Goal: Entertainment & Leisure: Consume media (video, audio)

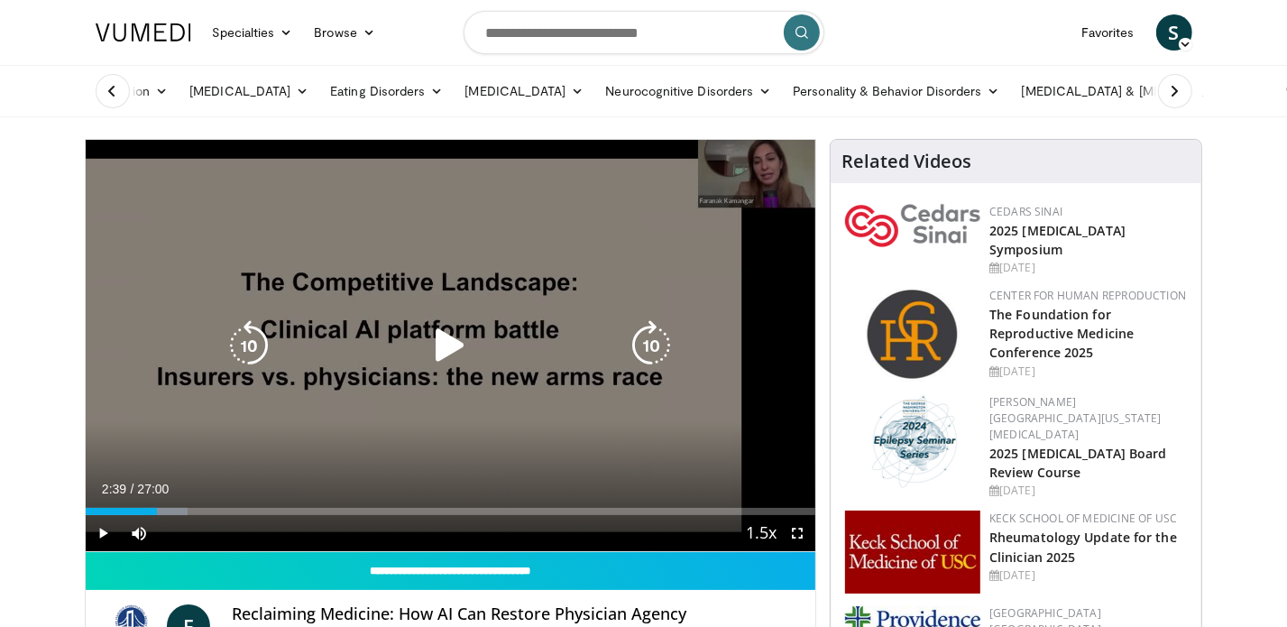
click at [448, 348] on icon "Video Player" at bounding box center [450, 345] width 50 height 50
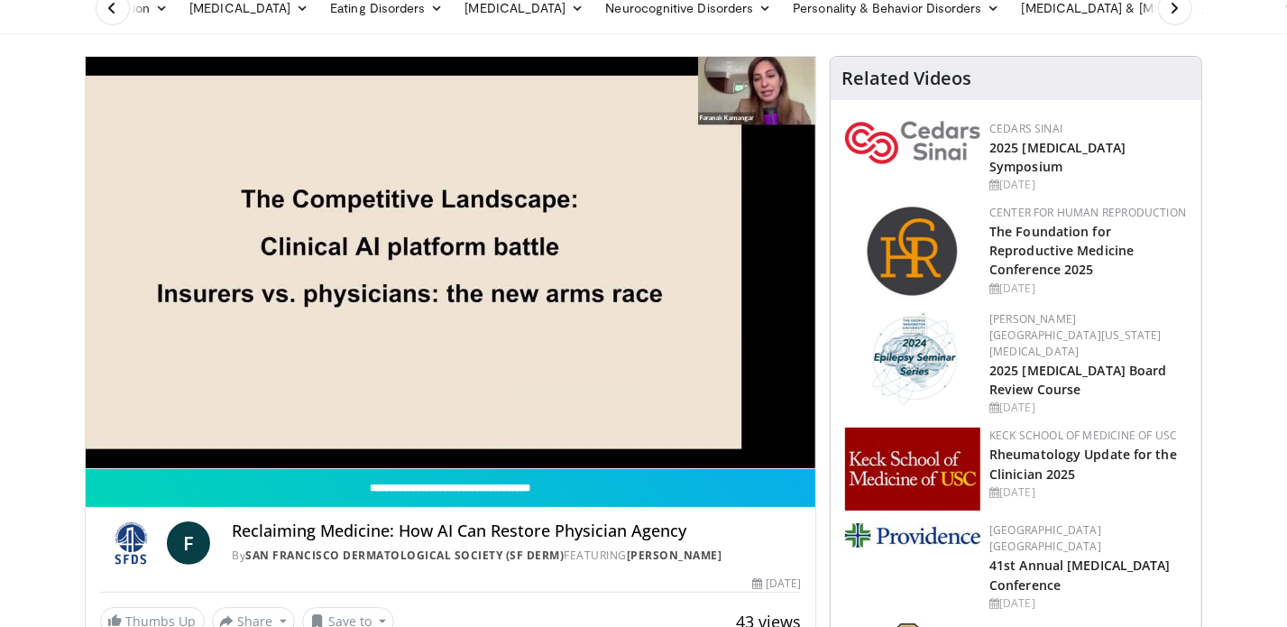
scroll to position [41, 0]
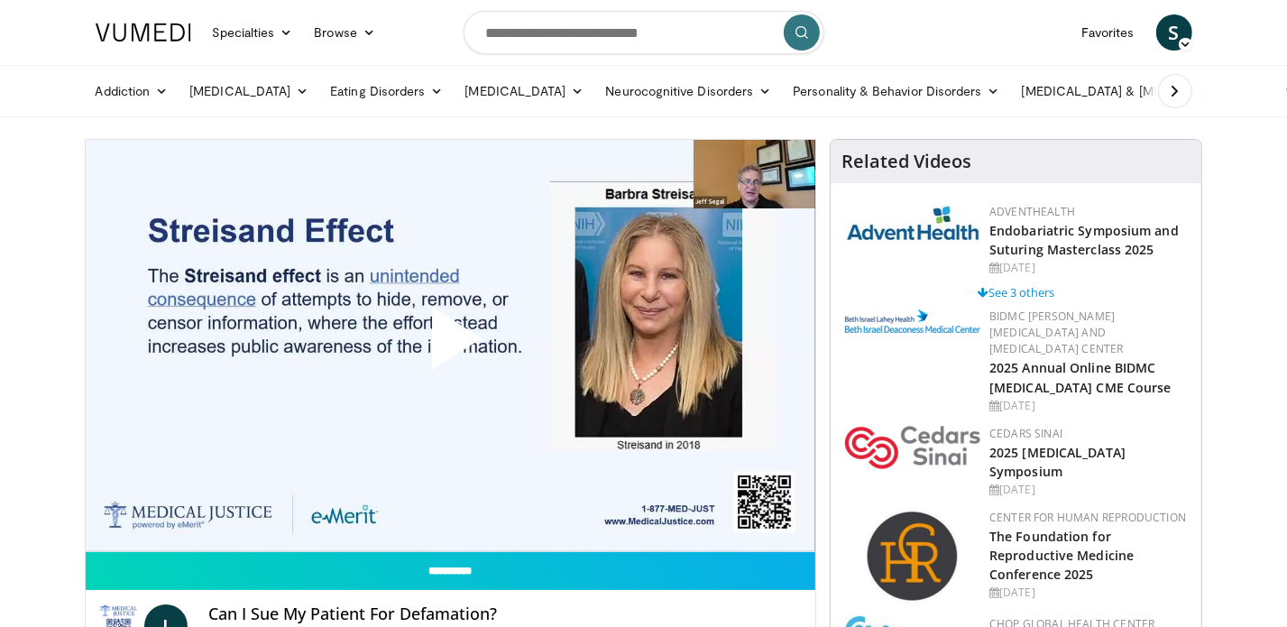
click at [450, 345] on span "Video Player" at bounding box center [450, 345] width 0 height 0
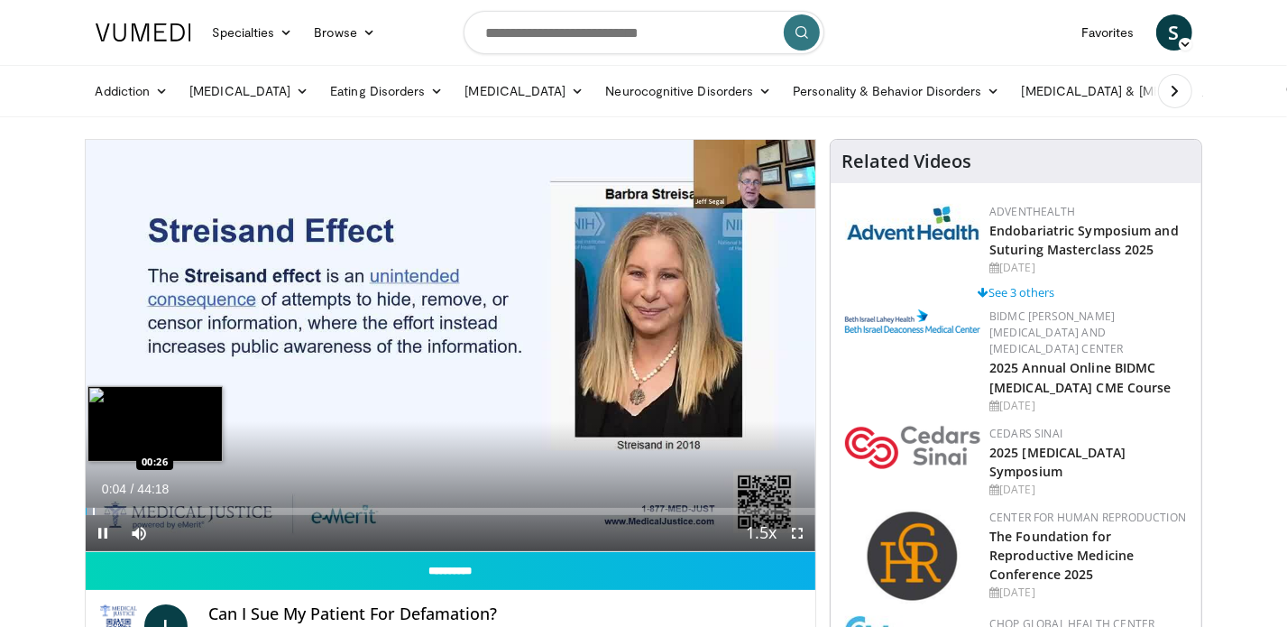
click at [93, 508] on div "Progress Bar" at bounding box center [94, 511] width 2 height 7
click at [113, 506] on div "Loaded : 3.36% 00:26 01:38" at bounding box center [451, 506] width 730 height 17
click at [154, 507] on div "Loaded : 4.48% 01:38 04:12" at bounding box center [451, 506] width 730 height 17
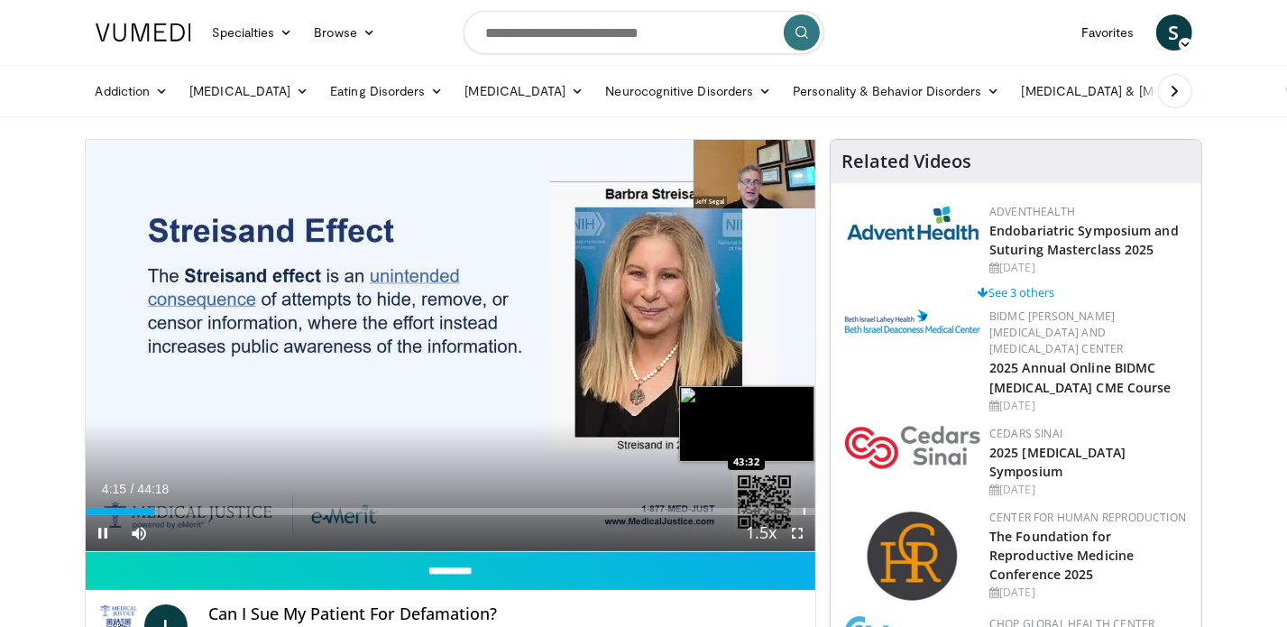
click at [802, 508] on div "Loaded : 11.94% 04:15 43:32" at bounding box center [451, 511] width 730 height 7
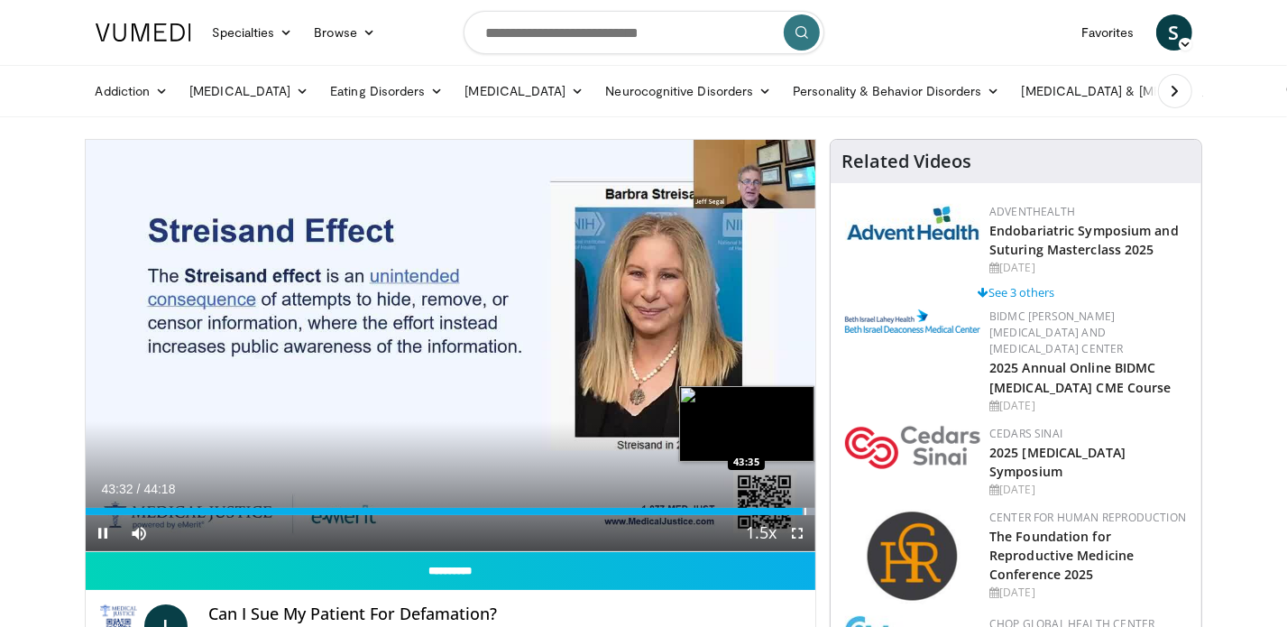
click at [803, 511] on div "Loaded : 100.00% 43:33 43:35" at bounding box center [451, 511] width 730 height 7
click at [805, 511] on div "Loaded : 100.00% 43:38 43:38" at bounding box center [451, 511] width 730 height 7
drag, startPoint x: 762, startPoint y: 510, endPoint x: 747, endPoint y: 510, distance: 14.4
click at [751, 510] on div "43:38" at bounding box center [446, 511] width 720 height 7
click at [747, 510] on div "40:21" at bounding box center [418, 511] width 665 height 7
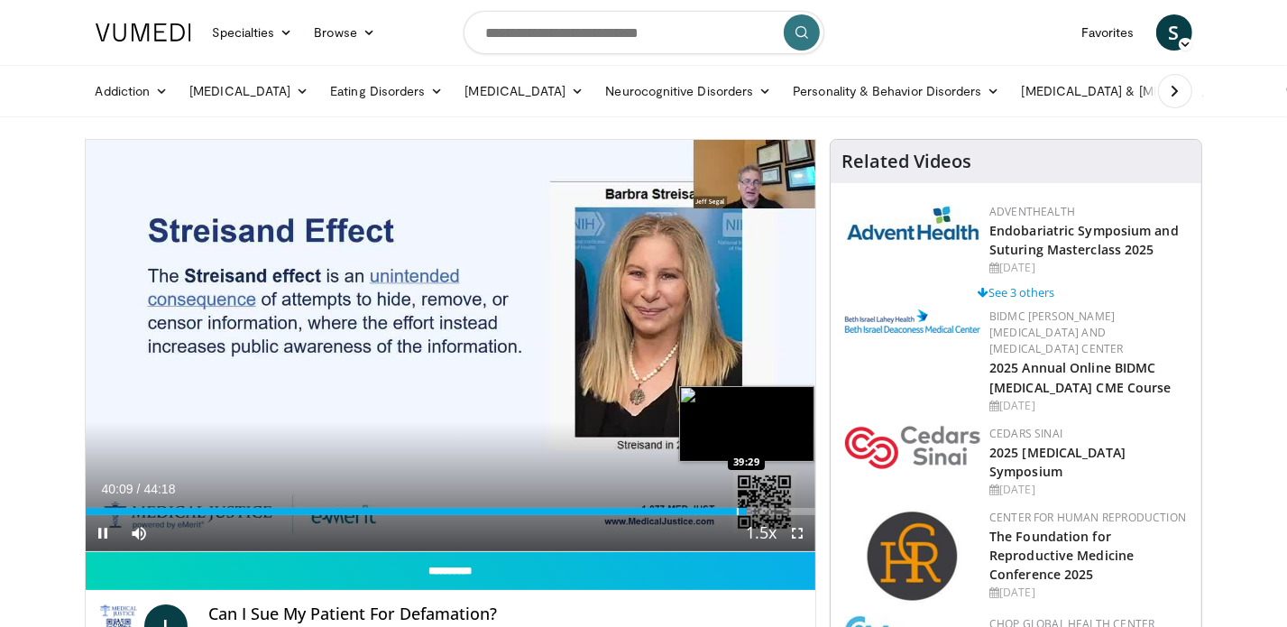
click at [732, 510] on div "40:09" at bounding box center [417, 511] width 662 height 7
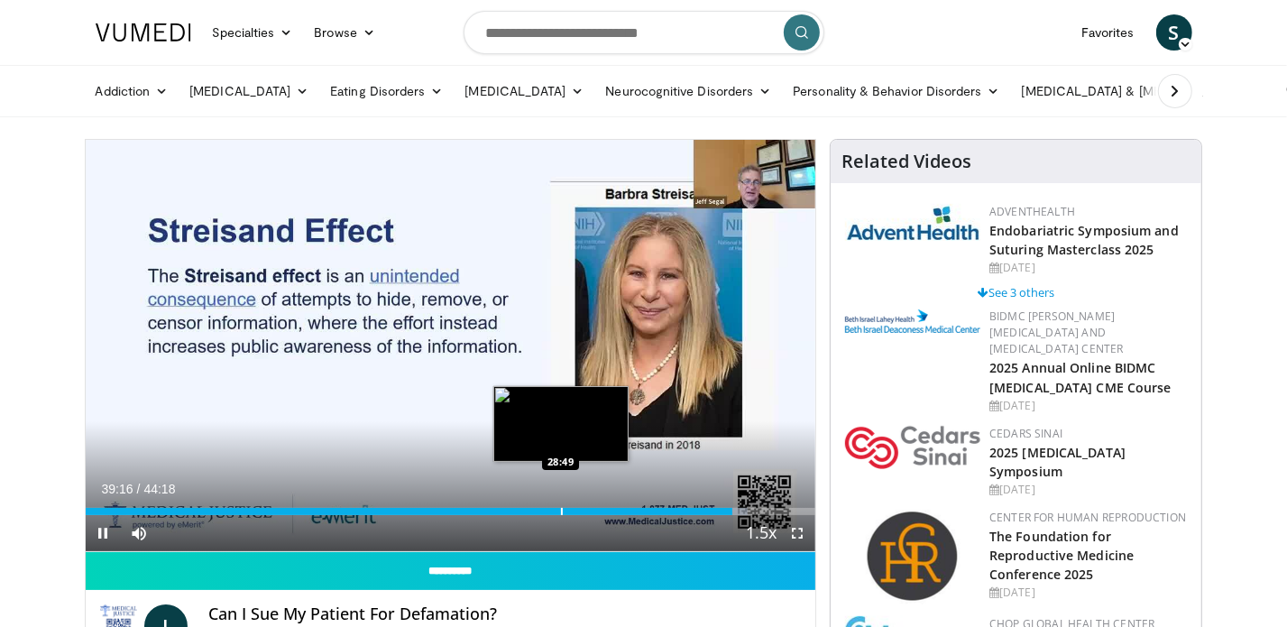
click at [560, 510] on div "39:16" at bounding box center [409, 511] width 647 height 7
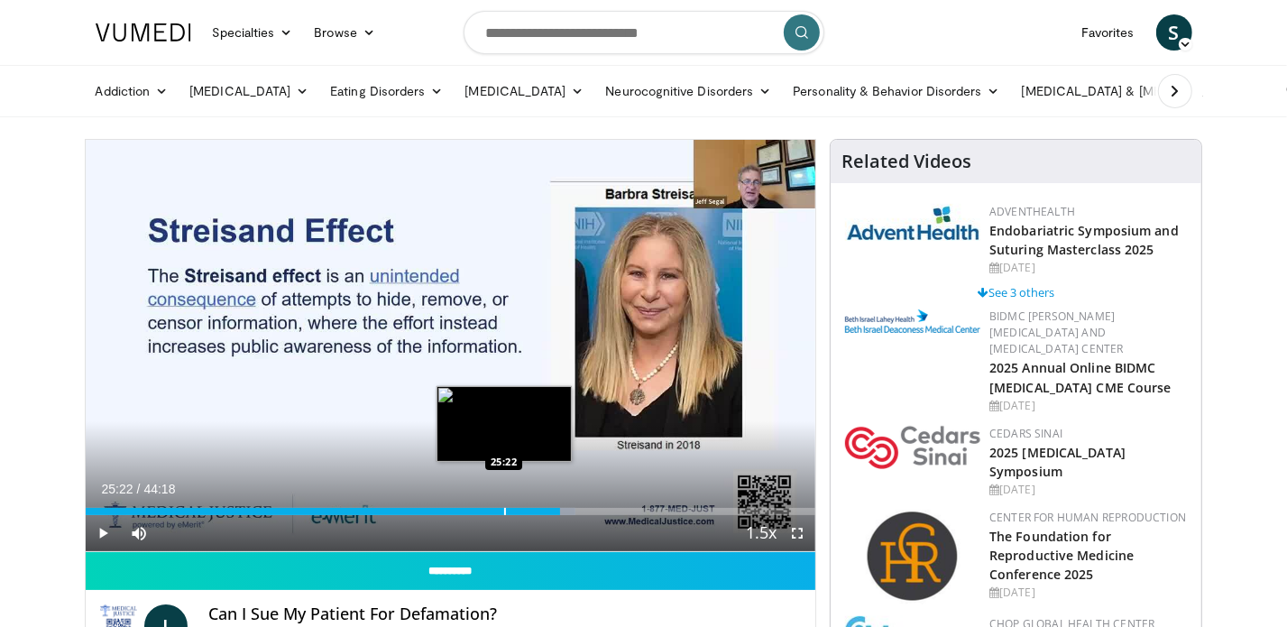
click at [503, 510] on div "28:50" at bounding box center [323, 511] width 475 height 7
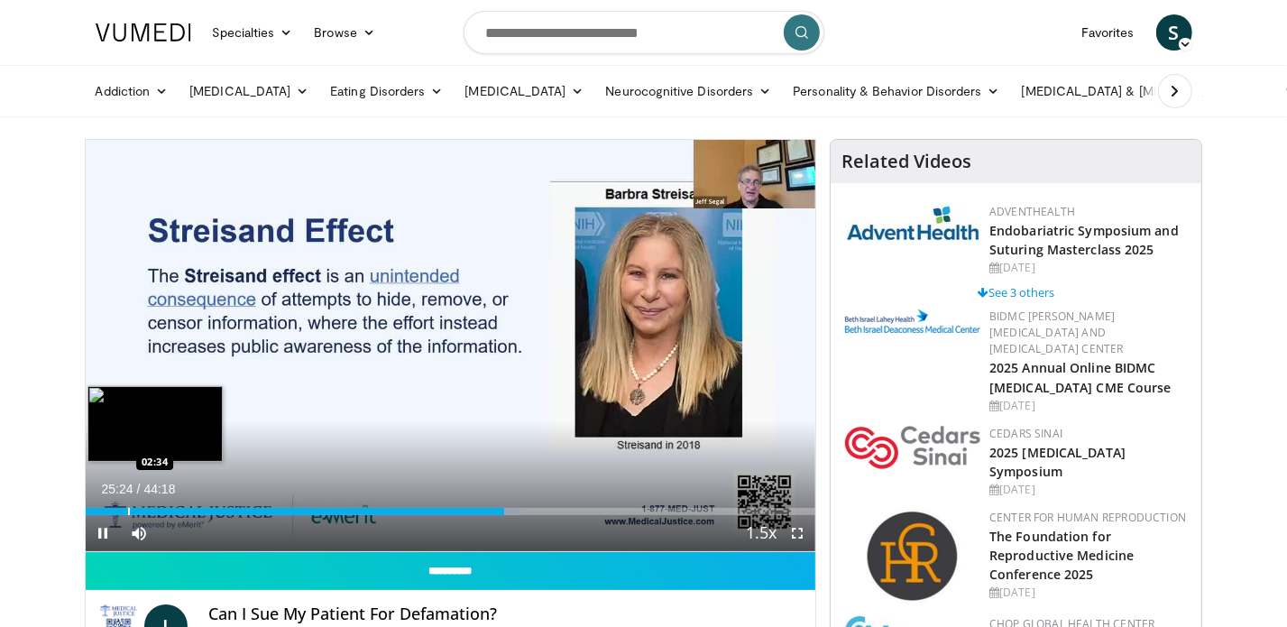
click at [128, 509] on div "Progress Bar" at bounding box center [129, 511] width 2 height 7
click at [92, 505] on div "Loaded : 8.21% 02:35 00:26" at bounding box center [451, 506] width 730 height 17
drag, startPoint x: 91, startPoint y: 505, endPoint x: 117, endPoint y: 505, distance: 26.1
click at [99, 505] on div "Loaded : 3.36% 00:27 00:26" at bounding box center [451, 506] width 730 height 17
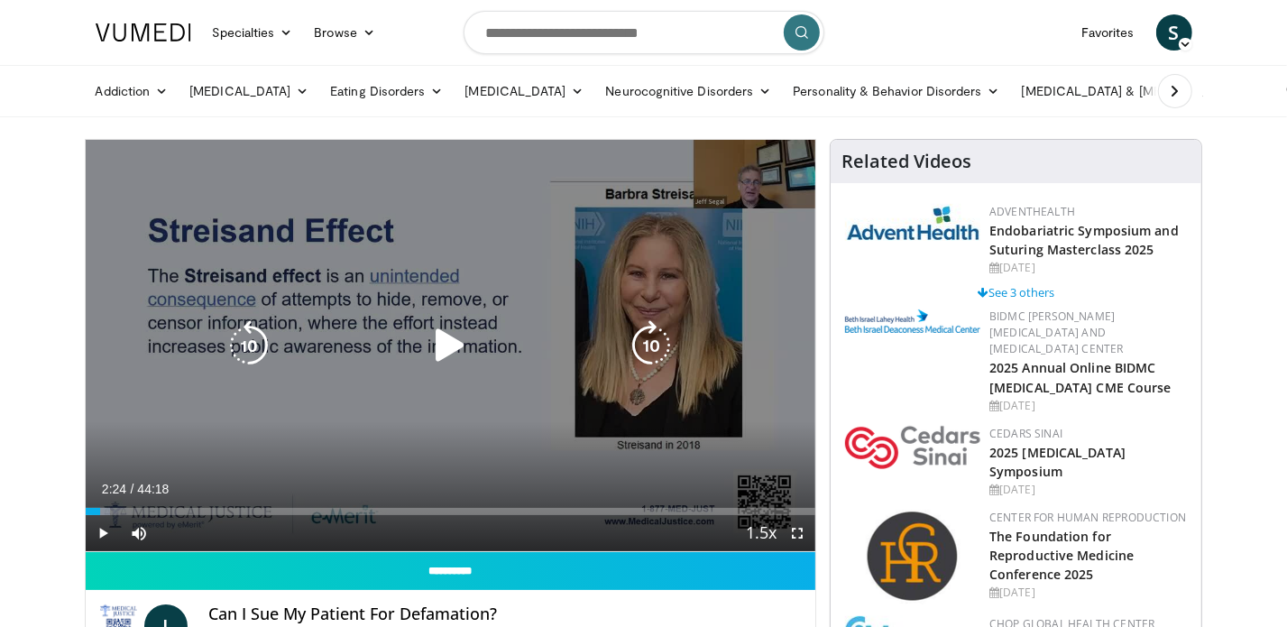
click at [128, 505] on div "Loaded : 3.36% 02:24 02:24" at bounding box center [451, 506] width 730 height 17
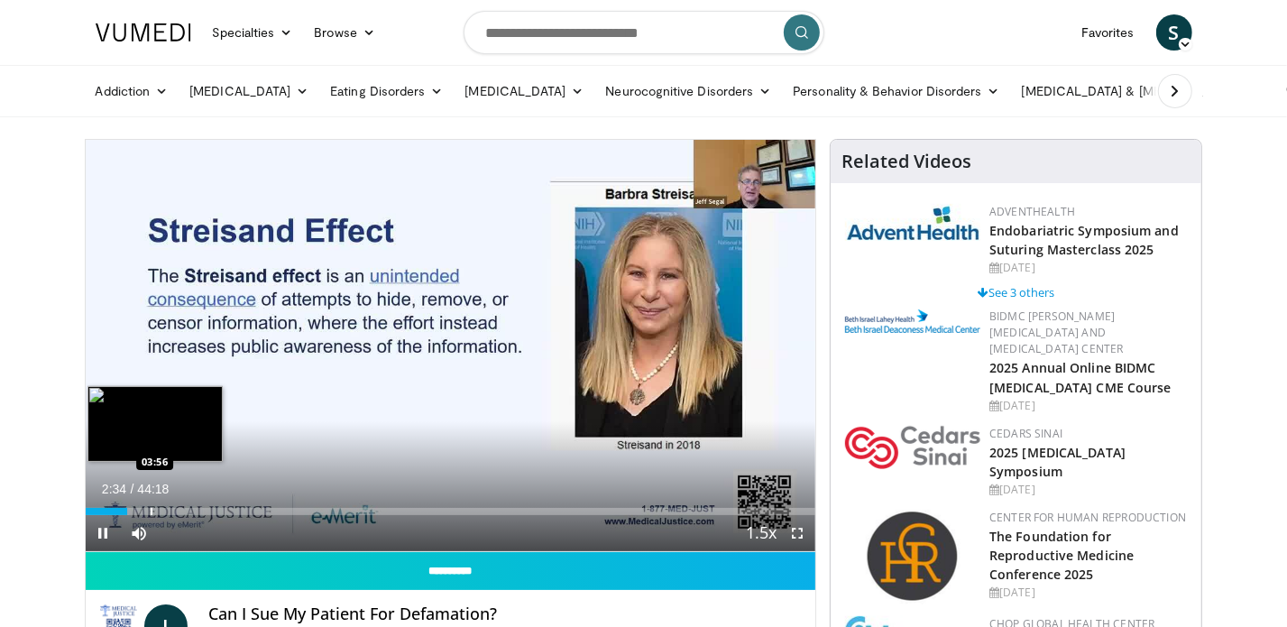
click at [159, 503] on div "Loaded : 5.97% 02:34 03:56" at bounding box center [451, 506] width 730 height 17
click at [91, 509] on div "04:30" at bounding box center [123, 511] width 74 height 7
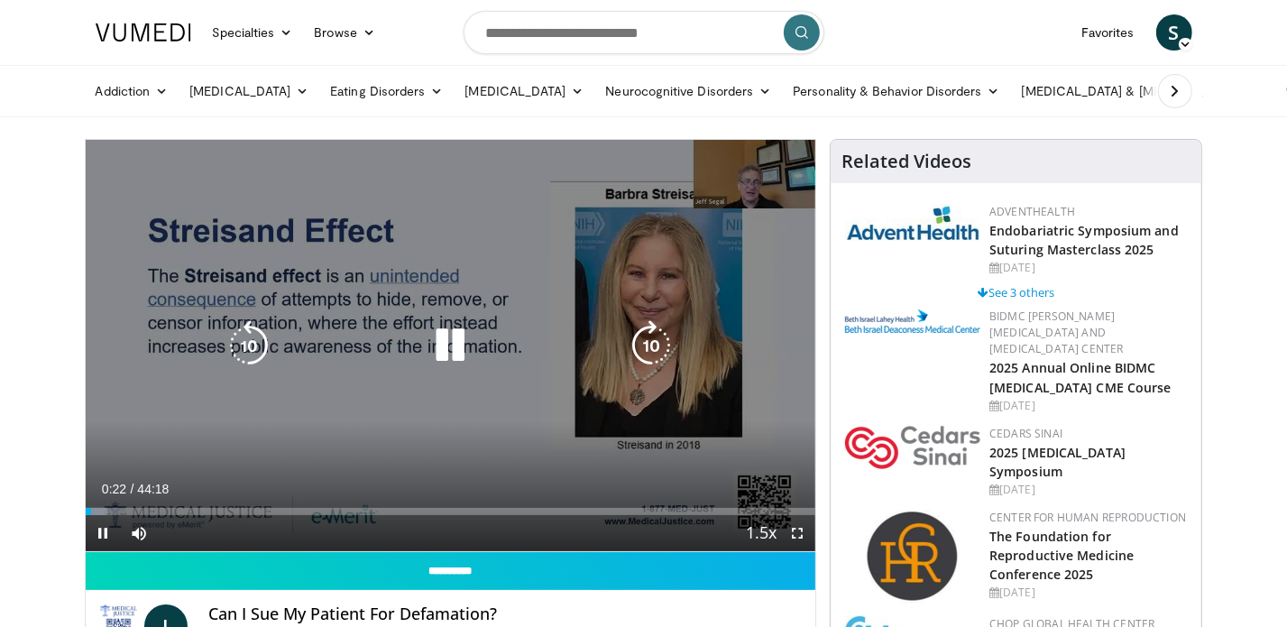
click at [648, 352] on icon "Video Player" at bounding box center [651, 345] width 50 height 50
click at [645, 343] on icon "Video Player" at bounding box center [651, 345] width 50 height 50
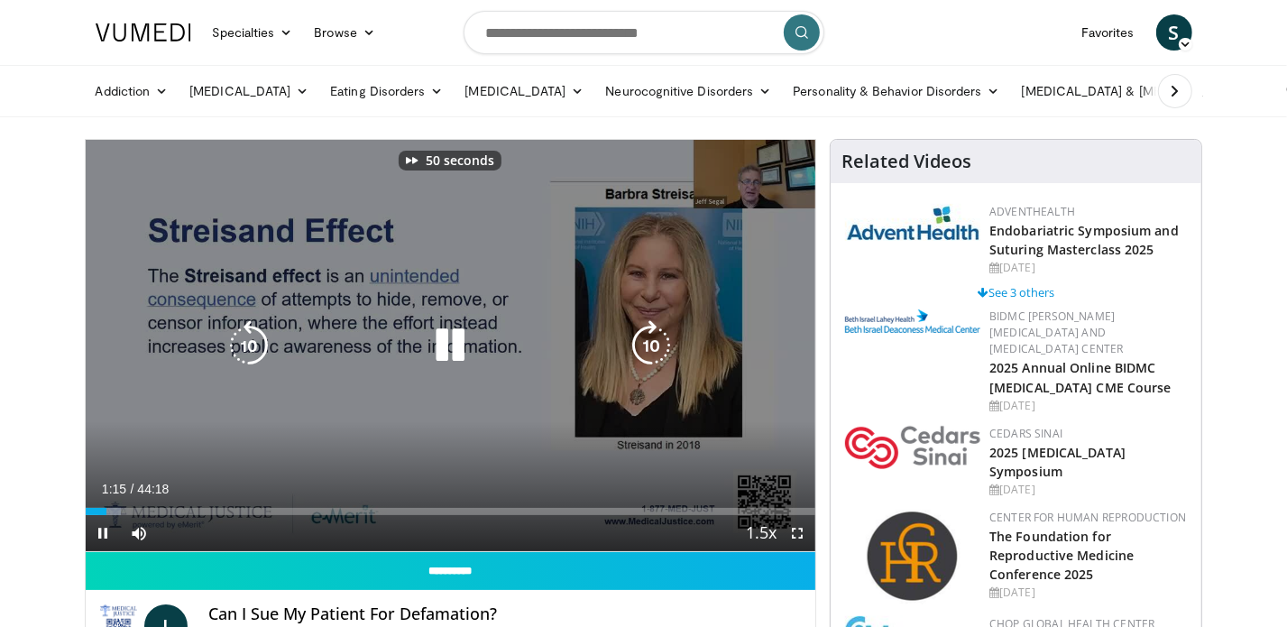
click at [645, 343] on icon "Video Player" at bounding box center [651, 345] width 50 height 50
click at [646, 343] on icon "Video Player" at bounding box center [651, 345] width 50 height 50
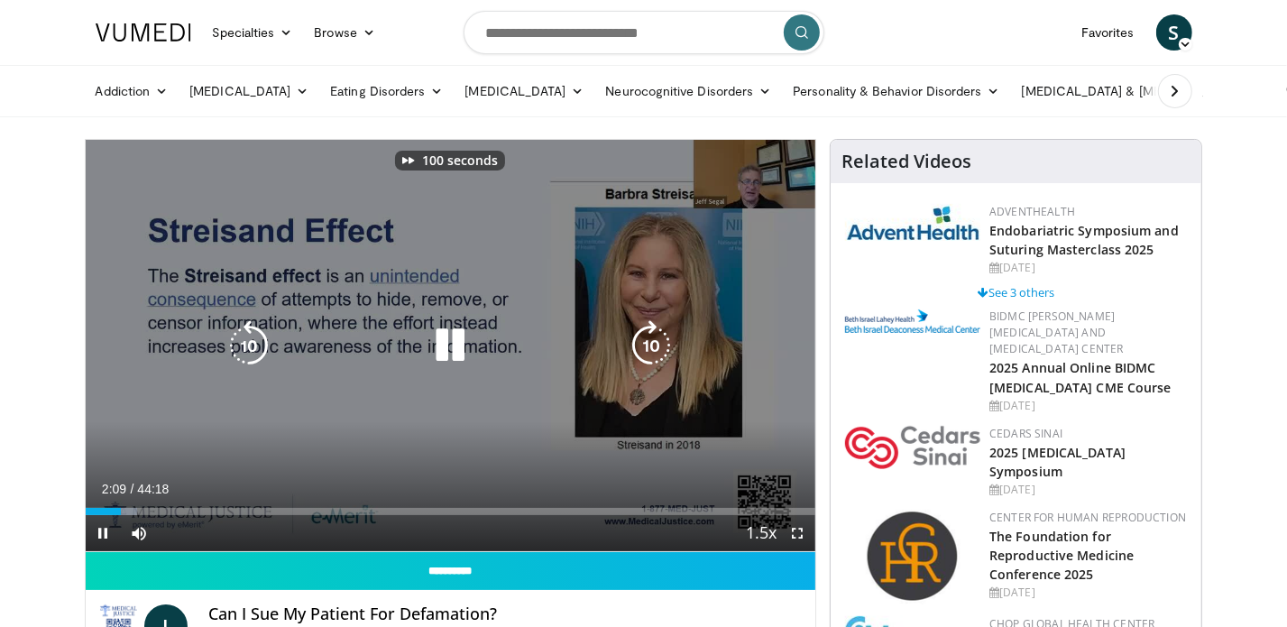
click at [645, 342] on icon "Video Player" at bounding box center [651, 345] width 50 height 50
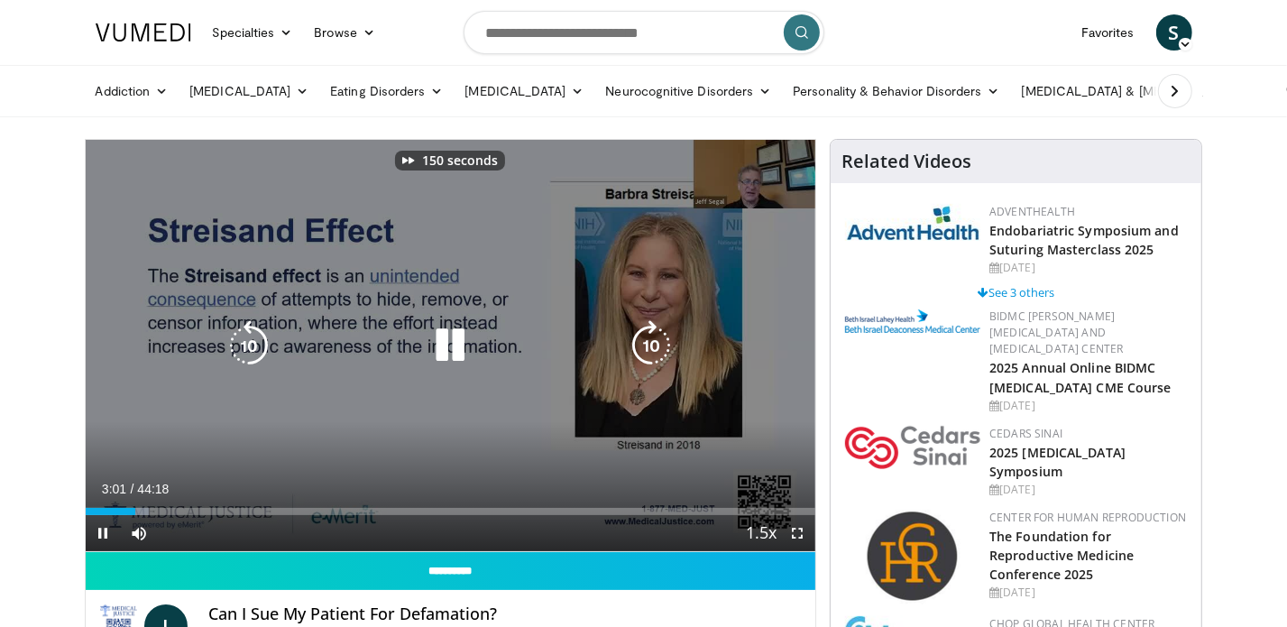
click at [645, 342] on icon "Video Player" at bounding box center [651, 345] width 50 height 50
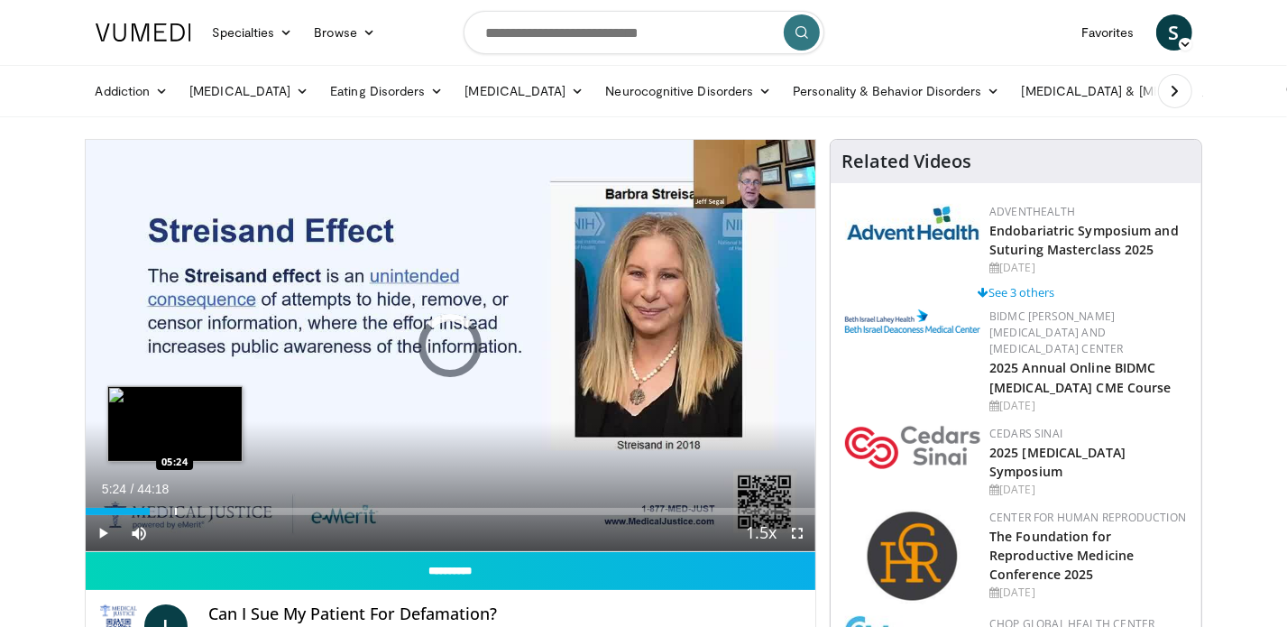
click at [175, 510] on div "Progress Bar" at bounding box center [176, 511] width 2 height 7
click at [195, 510] on div "Loaded : 13.43% 05:25 06:40" at bounding box center [451, 511] width 730 height 7
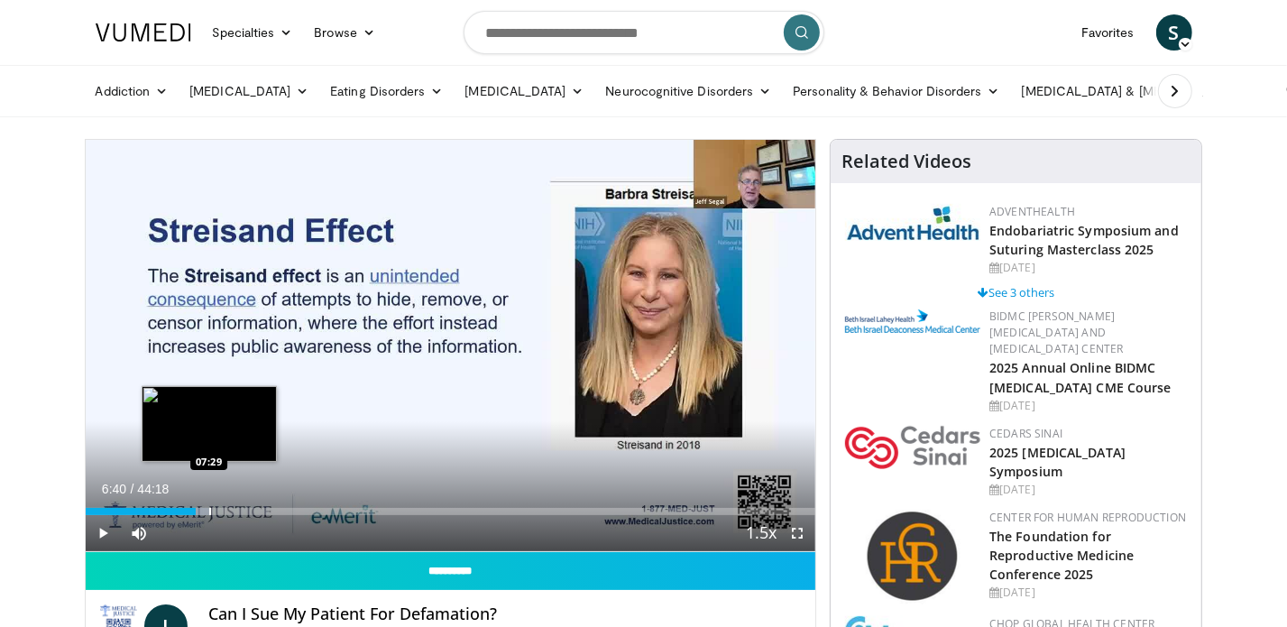
click at [209, 509] on div "Progress Bar" at bounding box center [210, 511] width 2 height 7
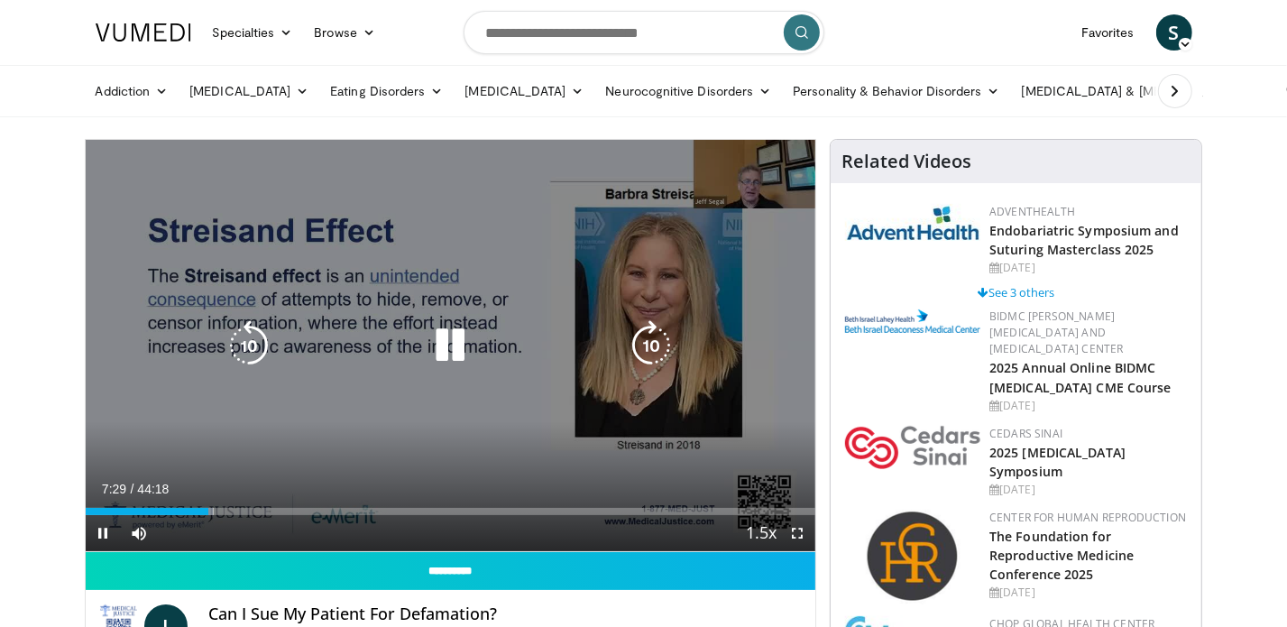
click at [228, 509] on div "Loaded : 17.54% 07:29 08:18" at bounding box center [451, 511] width 730 height 7
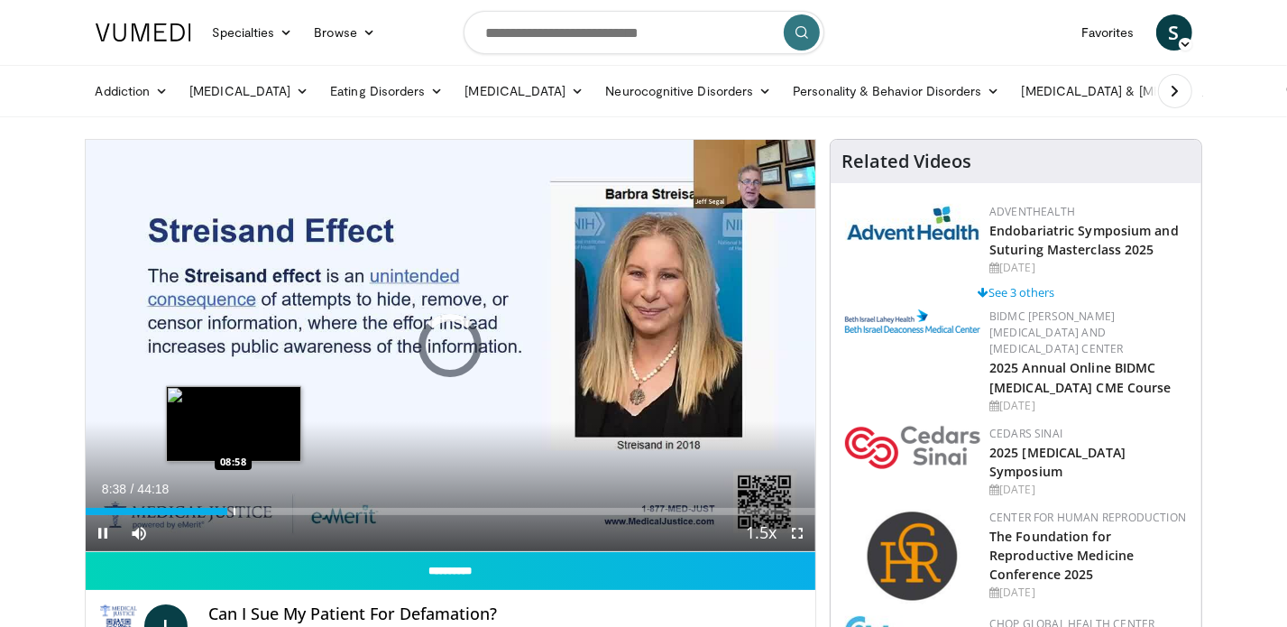
click at [234, 509] on div "Progress Bar" at bounding box center [235, 511] width 2 height 7
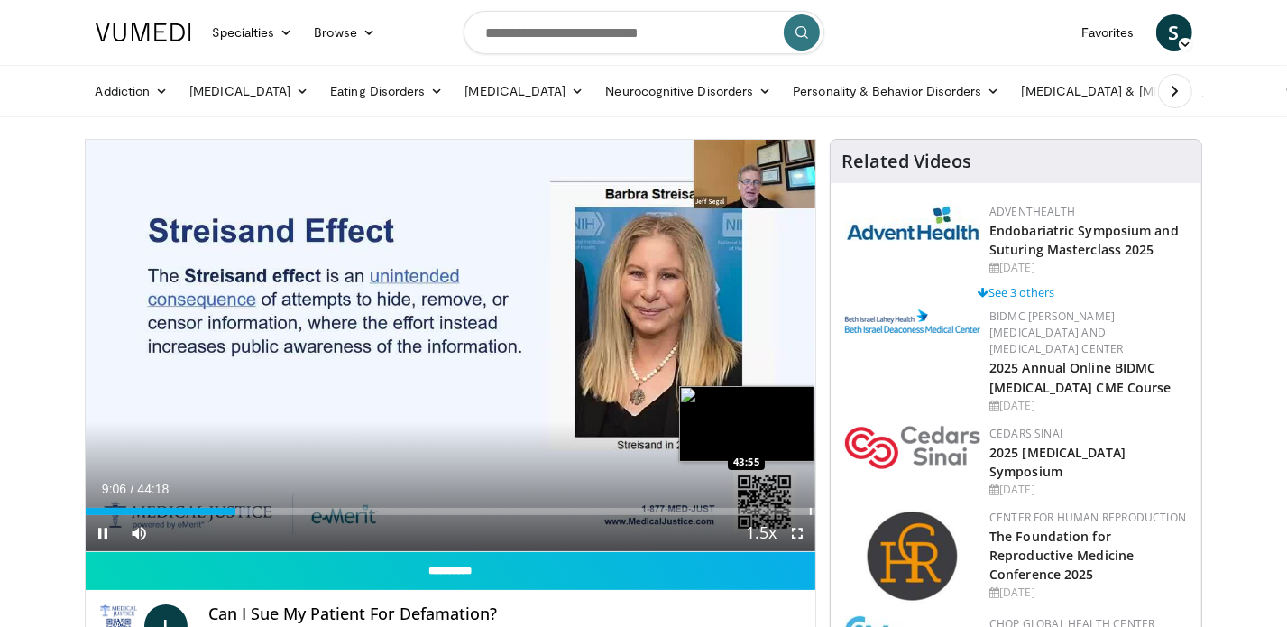
click at [810, 512] on div "Progress Bar" at bounding box center [811, 511] width 2 height 7
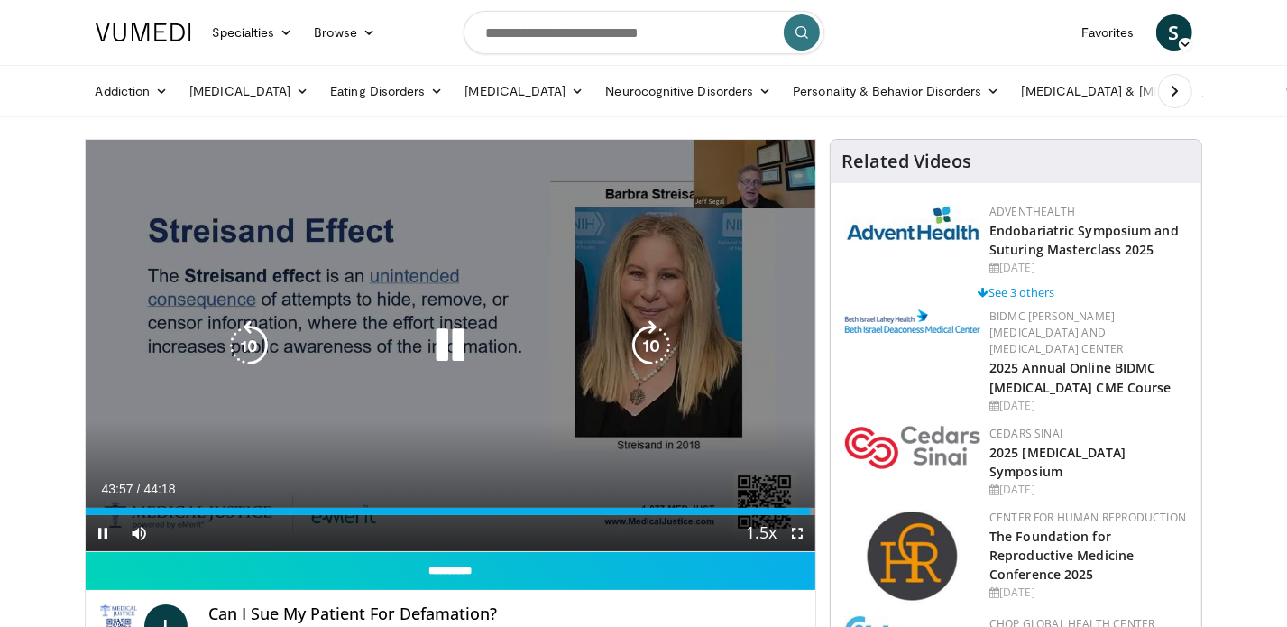
click at [646, 354] on icon "Video Player" at bounding box center [651, 345] width 50 height 50
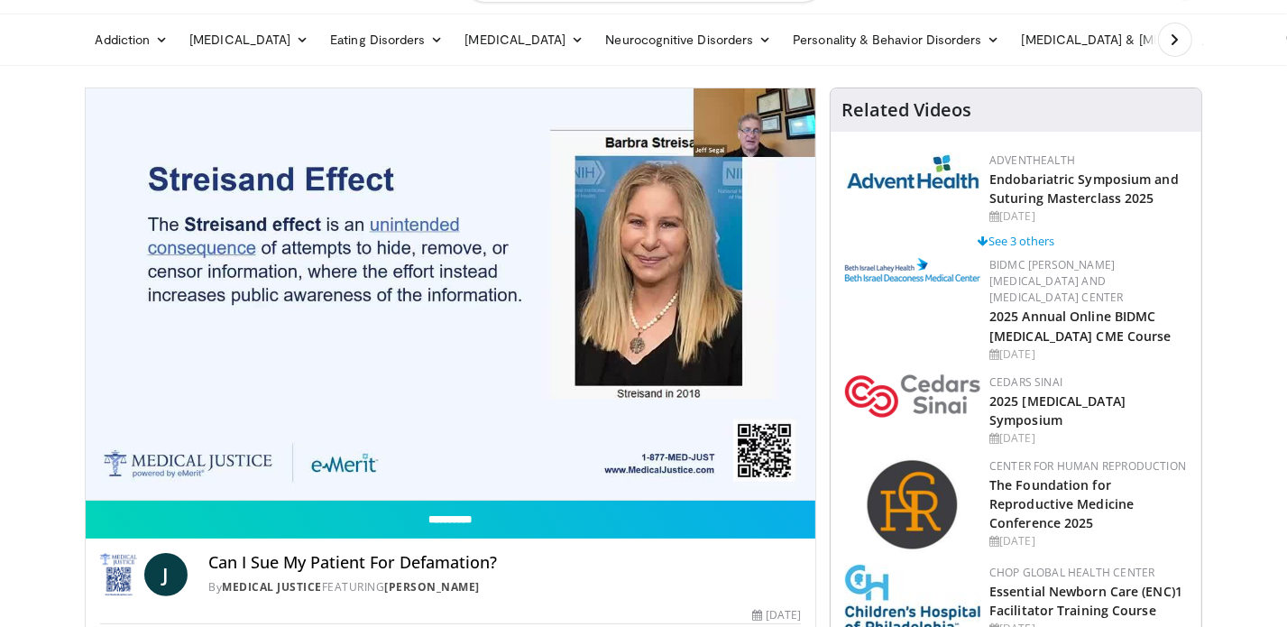
scroll to position [97, 0]
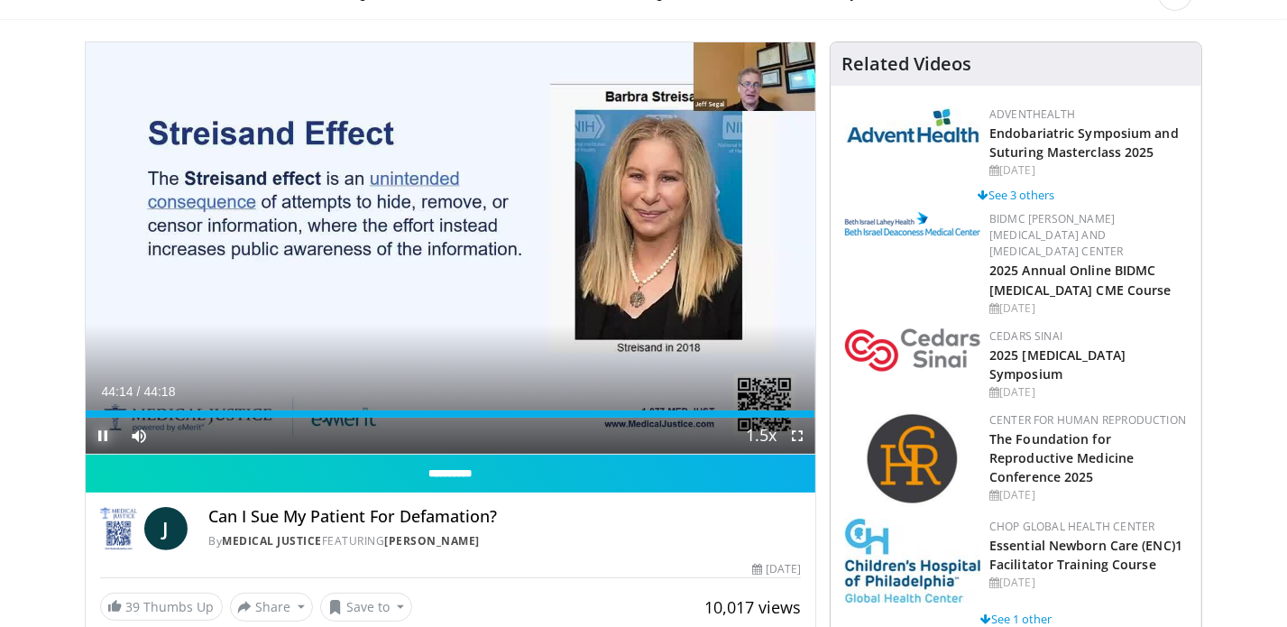
click at [98, 437] on span "Video Player" at bounding box center [104, 435] width 36 height 36
